Goal: Information Seeking & Learning: Check status

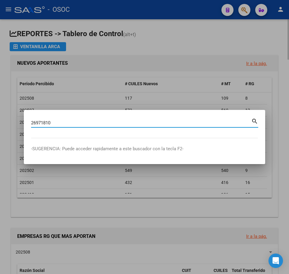
type input "26971810"
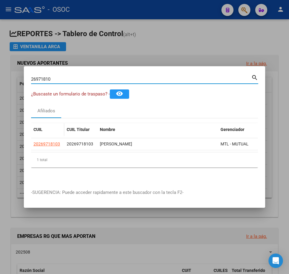
click at [47, 133] on datatable-header-cell "CUIL" at bounding box center [47, 129] width 33 height 13
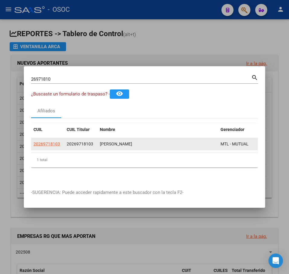
click at [46, 142] on span "20269718103" at bounding box center [46, 144] width 27 height 5
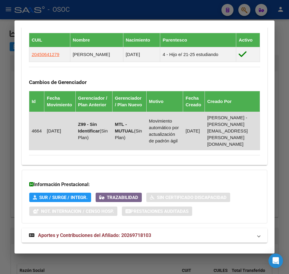
scroll to position [434, 0]
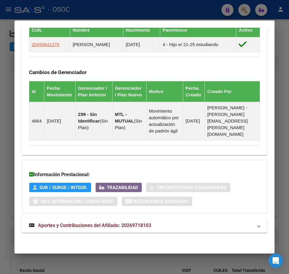
click at [63, 228] on span "Aportes y Contribuciones del Afiliado: 20269718103" at bounding box center [94, 226] width 113 height 6
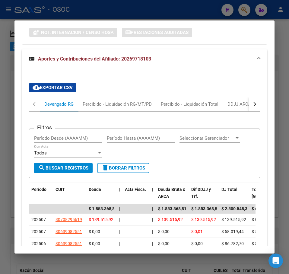
scroll to position [608, 0]
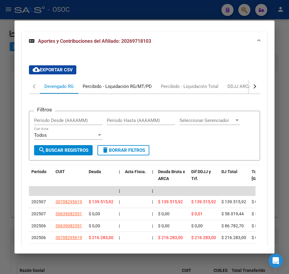
click at [87, 94] on div "Percibido - Liquidación RG/MT/PD" at bounding box center [117, 86] width 78 height 14
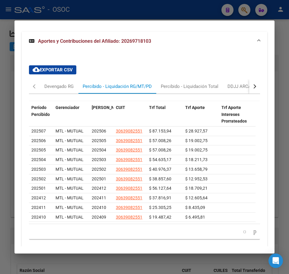
click at [59, 107] on div "Período Percibido Gerenciador Período Devengado CUIT Trf Total Trf Aporte Trf A…" at bounding box center [144, 174] width 231 height 160
click at [60, 94] on div "Devengado RG" at bounding box center [59, 86] width 38 height 14
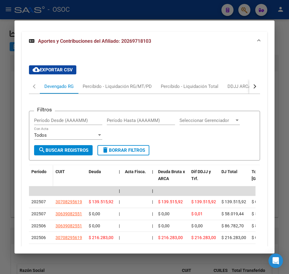
scroll to position [638, 0]
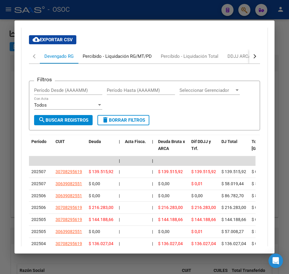
click at [126, 60] on div "Percibido - Liquidación RG/MT/PD" at bounding box center [117, 56] width 69 height 7
